Goal: Task Accomplishment & Management: Use online tool/utility

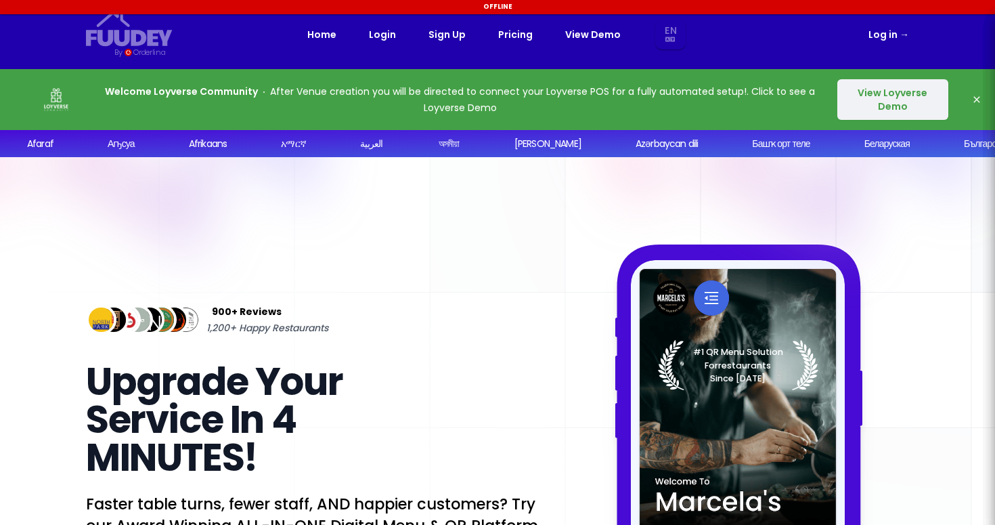
select select "en"
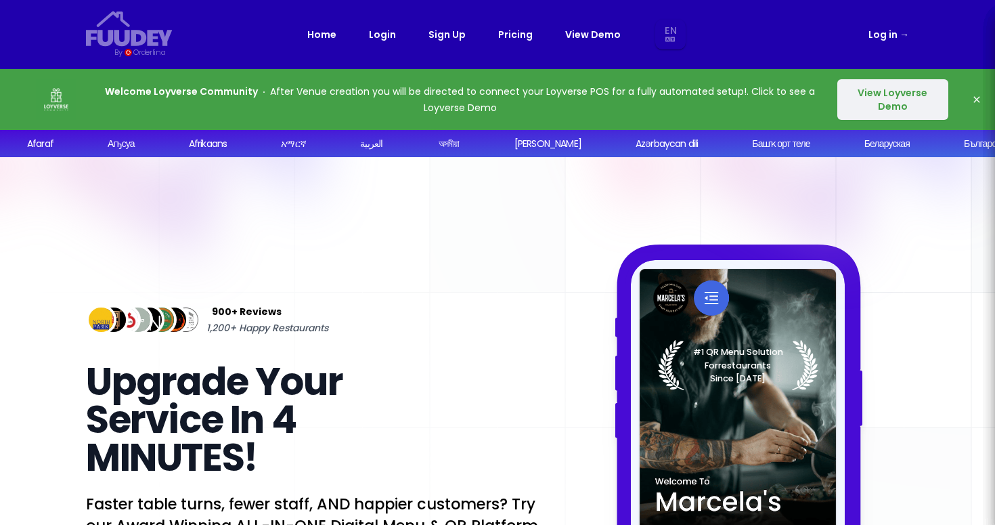
click at [701, 91] on p "Welcome Loyverse Community After Venue creation you will be directed to connect…" at bounding box center [460, 99] width 715 height 32
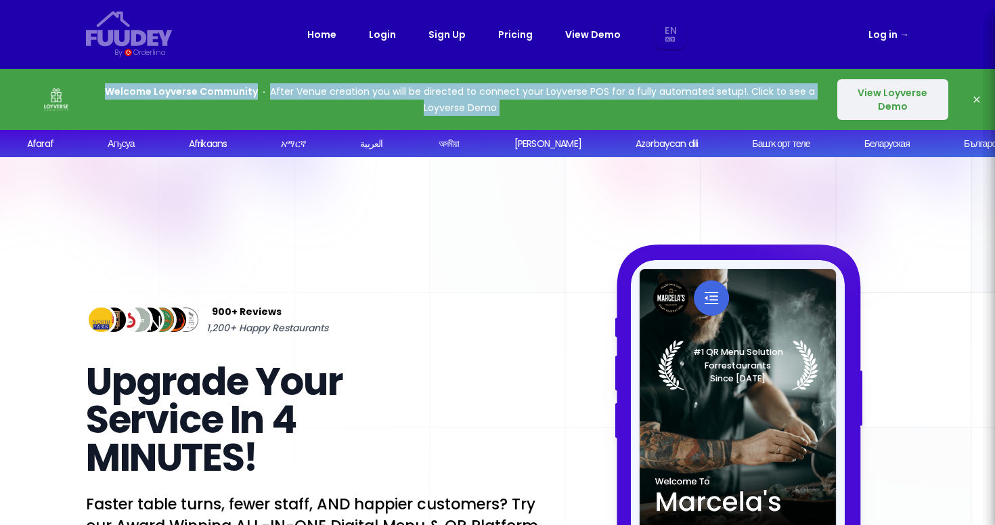
click at [701, 91] on p "Welcome Loyverse Community After Venue creation you will be directed to connect…" at bounding box center [460, 99] width 715 height 32
click at [842, 97] on button "View Loyverse Demo" at bounding box center [892, 99] width 111 height 41
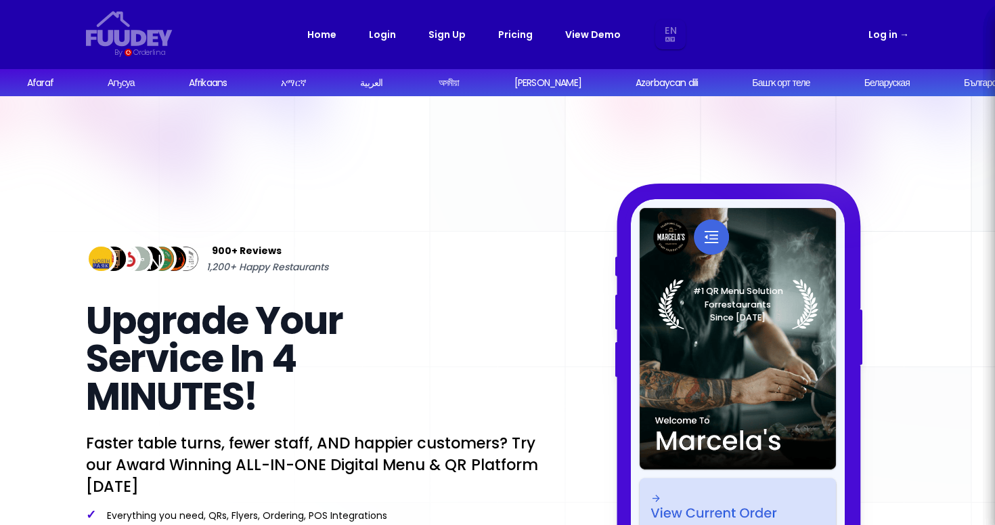
select select "en"
click at [381, 39] on link "Login" at bounding box center [382, 34] width 27 height 16
select select "en"
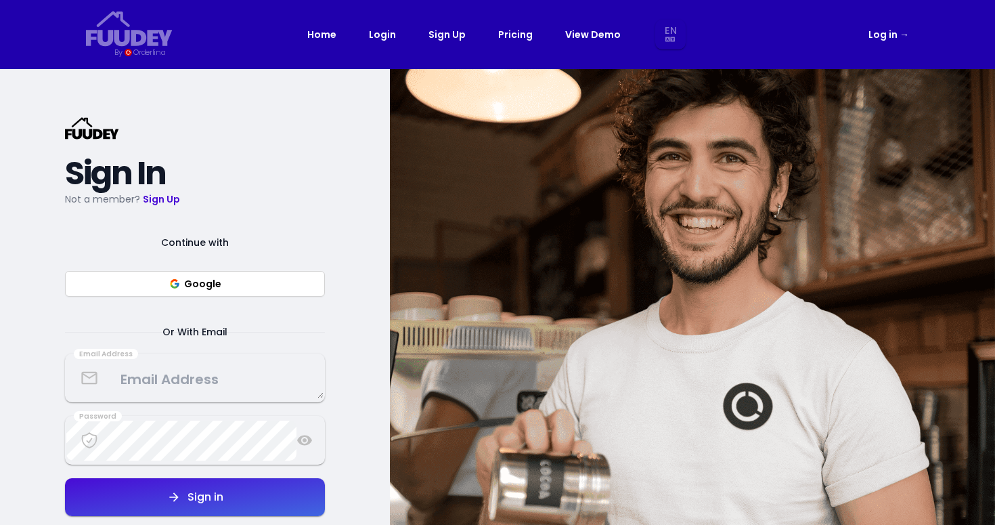
select select "en"
click at [442, 38] on link "Sign Up" at bounding box center [447, 34] width 37 height 16
select select "en"
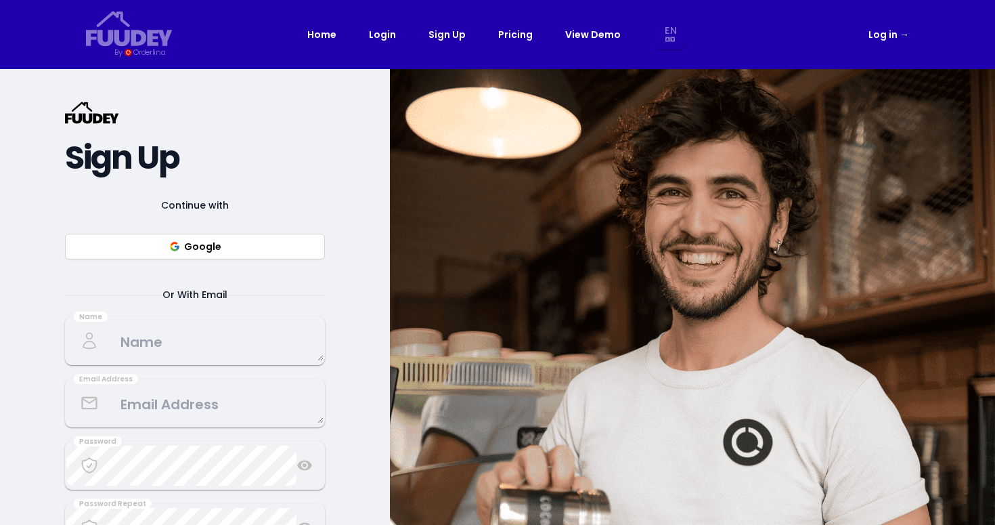
click at [442, 38] on link "Sign Up" at bounding box center [447, 34] width 37 height 16
select select "en"
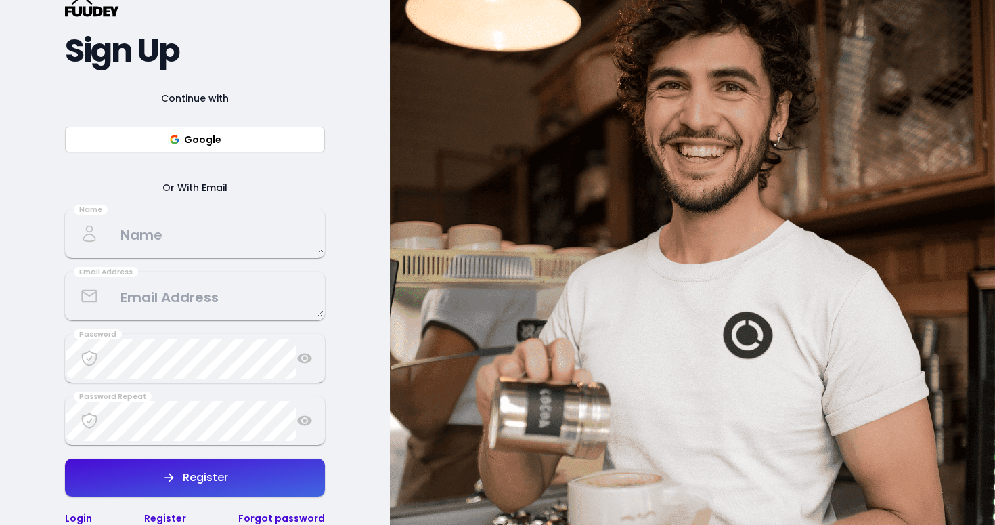
scroll to position [108, 0]
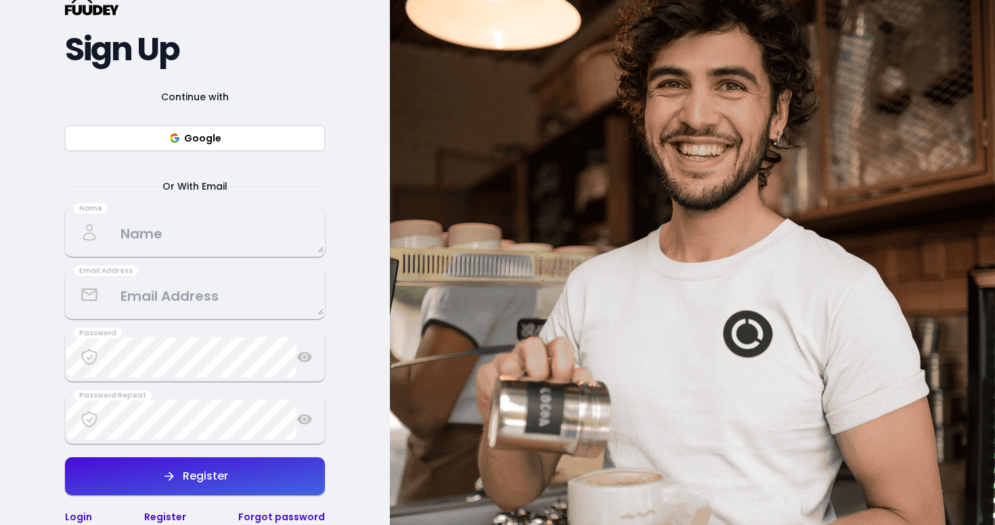
click at [217, 150] on button "Google" at bounding box center [195, 138] width 260 height 26
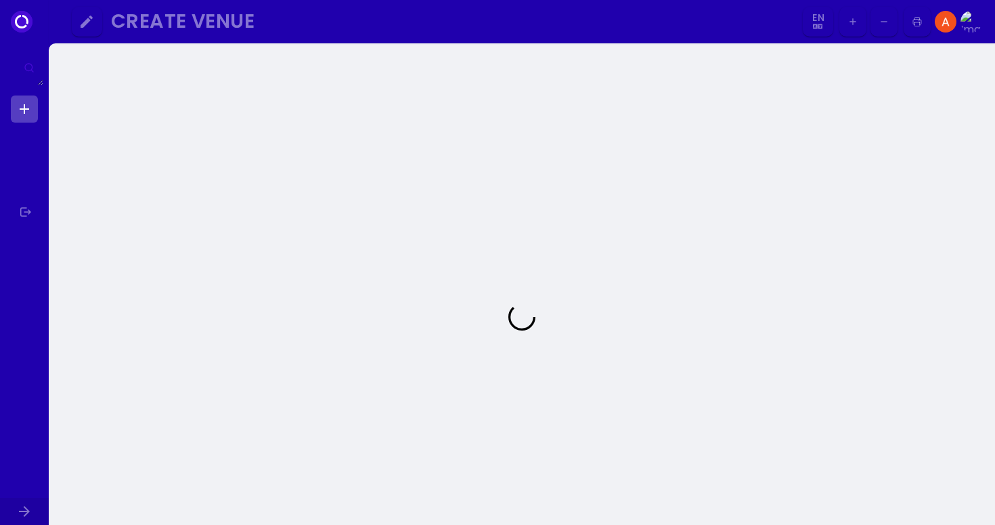
select select "en"
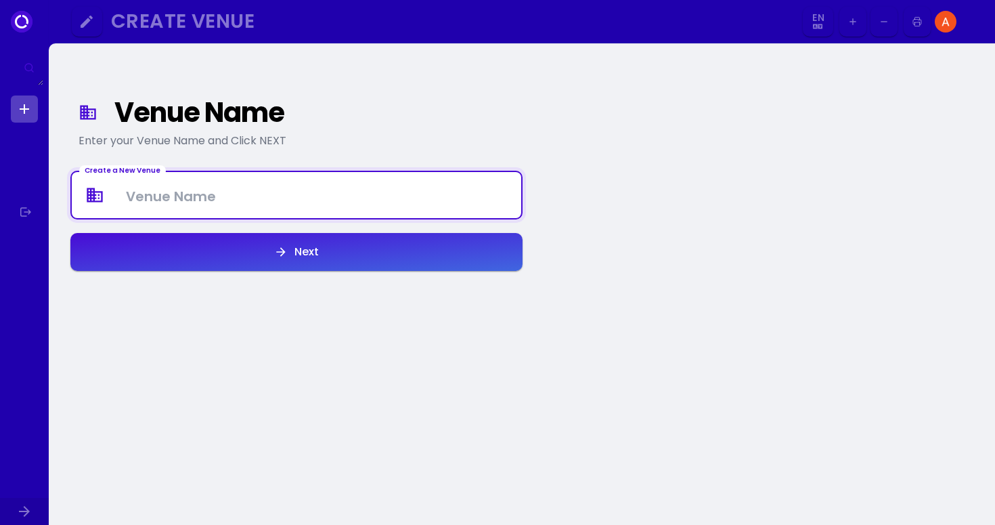
click at [300, 205] on Venue at bounding box center [297, 195] width 450 height 40
type Venue "OnPoint Cafe"
click at [261, 241] on button "Next" at bounding box center [296, 252] width 452 height 38
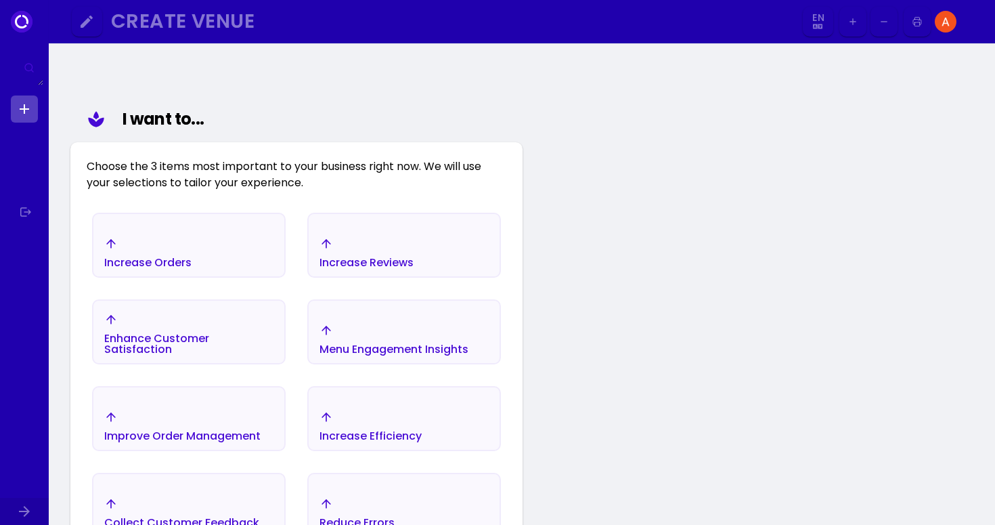
scroll to position [119, 0]
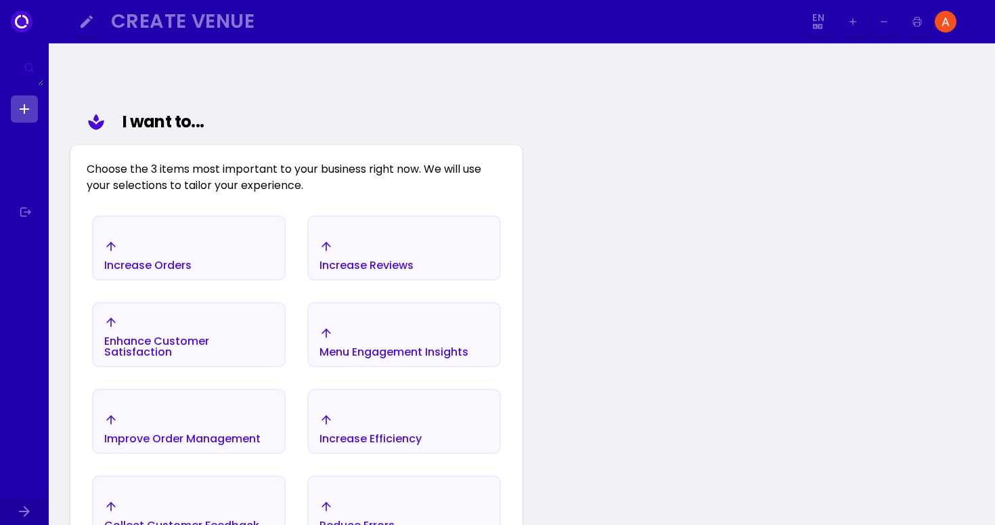
click at [376, 335] on div "Menu Engagement Insights" at bounding box center [394, 341] width 149 height 31
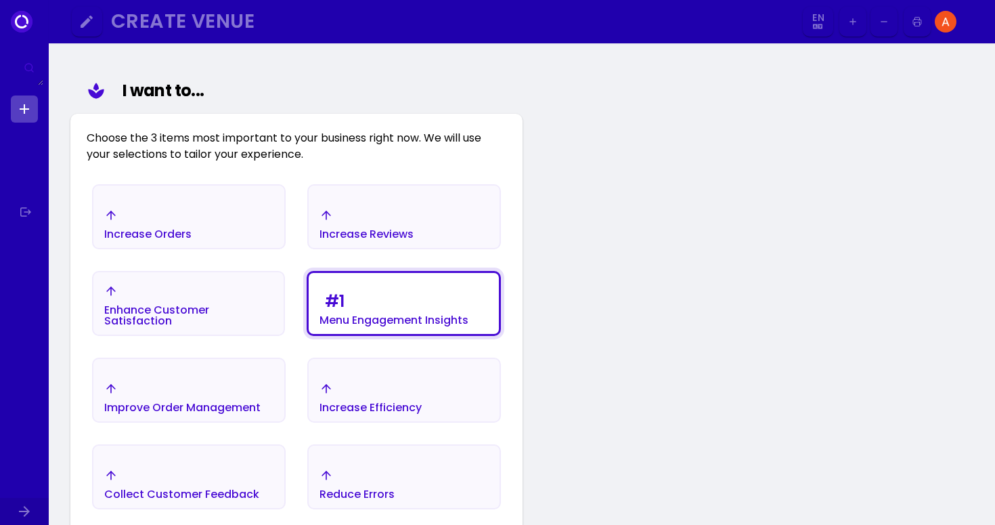
scroll to position [157, 0]
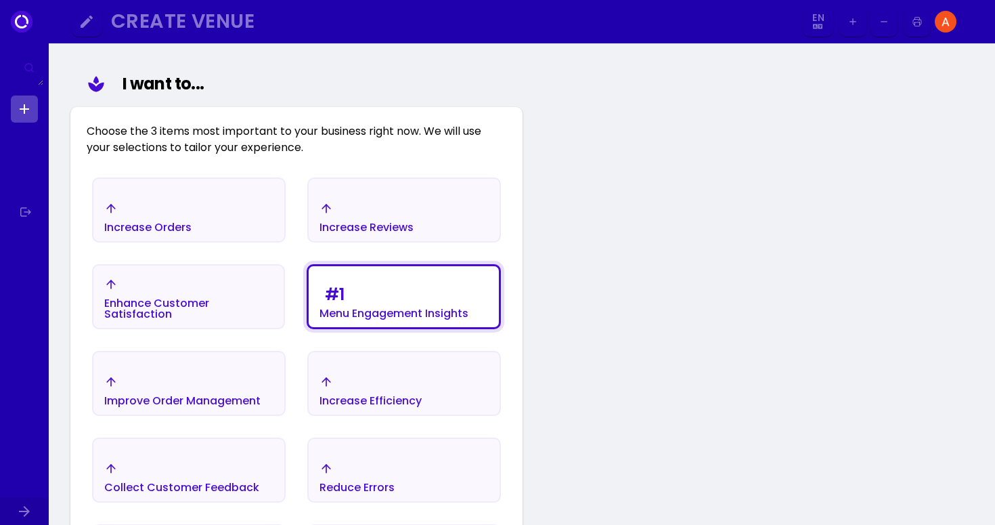
click at [213, 221] on div "Increase Orders" at bounding box center [188, 217] width 191 height 47
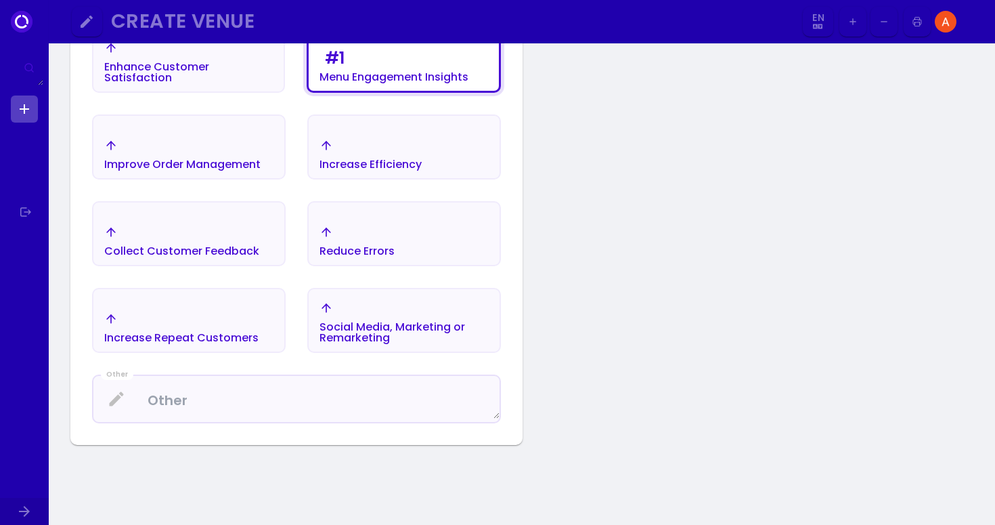
scroll to position [395, 0]
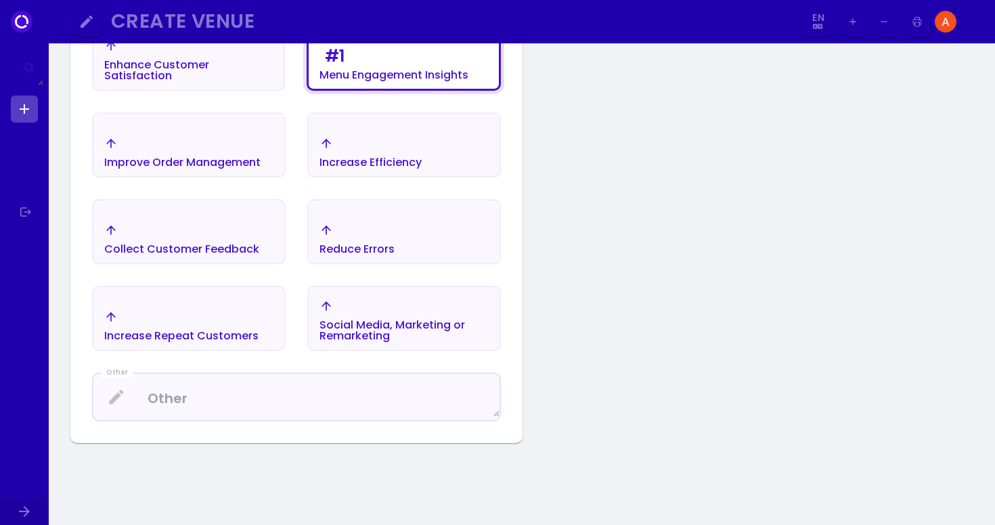
click at [245, 303] on div "Increase Repeat Customers" at bounding box center [188, 325] width 191 height 47
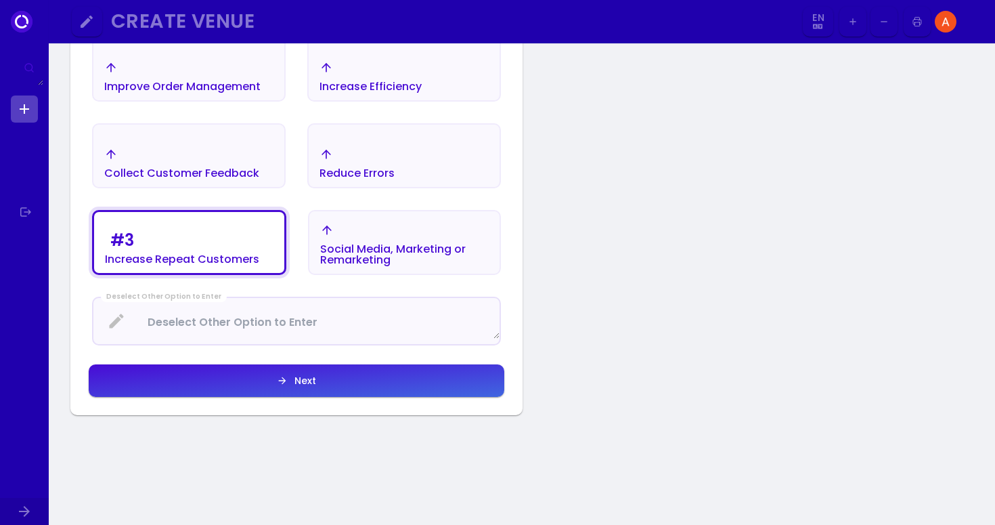
scroll to position [504, 0]
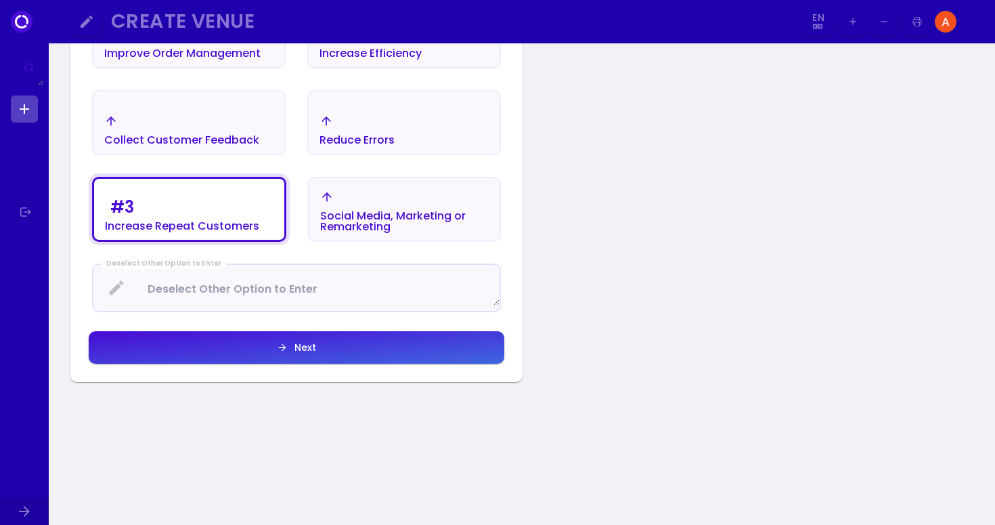
click at [295, 350] on div "Next" at bounding box center [302, 347] width 28 height 9
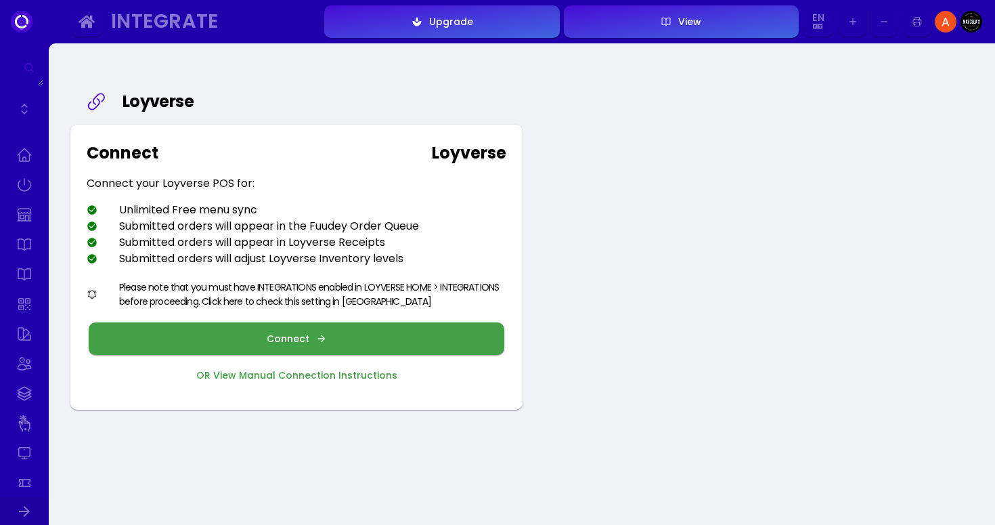
click at [202, 190] on div "Connect your Loyverse POS for:" at bounding box center [171, 183] width 168 height 16
click at [208, 209] on div "Unlimited Free menu sync" at bounding box center [172, 210] width 171 height 16
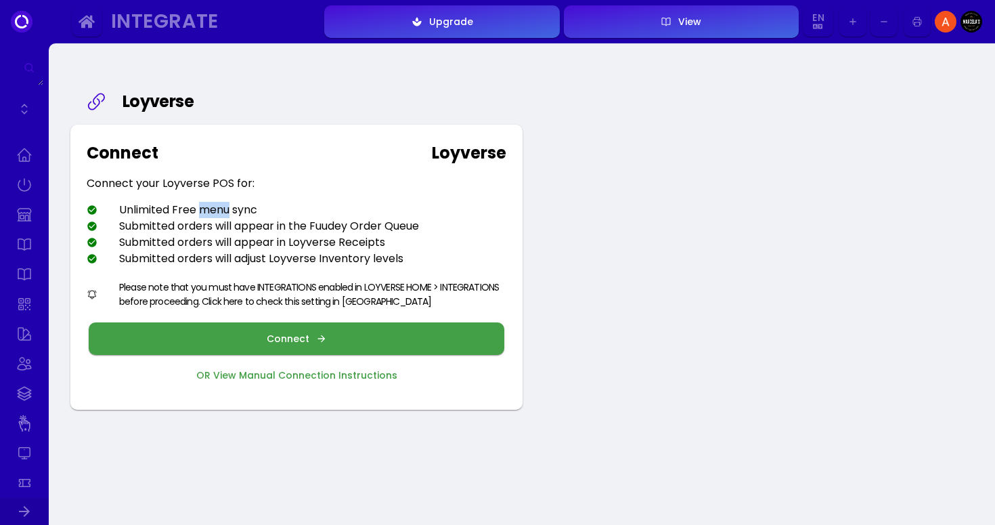
click at [208, 209] on div "Unlimited Free menu sync" at bounding box center [172, 210] width 171 height 16
click at [210, 223] on div "Submitted orders will appear in the Fuudey Order Queue" at bounding box center [253, 226] width 332 height 16
click at [219, 243] on div "Submitted orders will appear in Loyverse Receipts" at bounding box center [236, 242] width 299 height 16
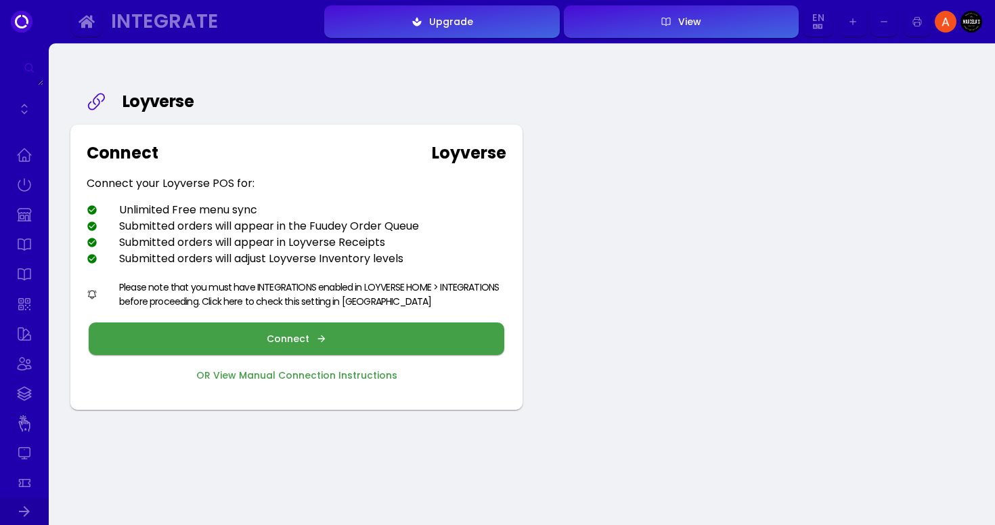
click at [265, 256] on div "Submitted orders will adjust Loyverse Inventory levels" at bounding box center [245, 258] width 317 height 16
click at [254, 228] on div "Submitted orders will appear in the Fuudey Order Queue" at bounding box center [253, 226] width 332 height 16
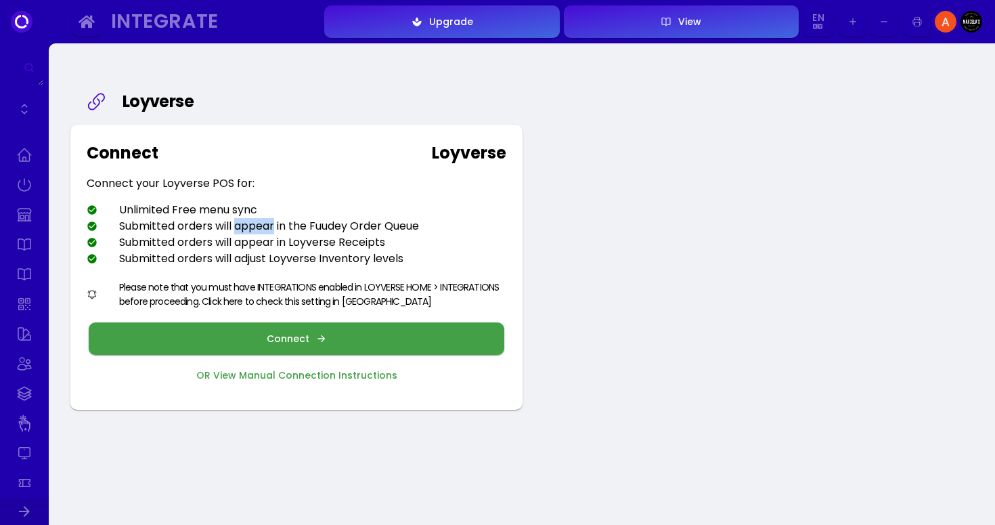
click at [254, 228] on div "Submitted orders will appear in the Fuudey Order Queue" at bounding box center [253, 226] width 332 height 16
